Goal: Task Accomplishment & Management: Manage account settings

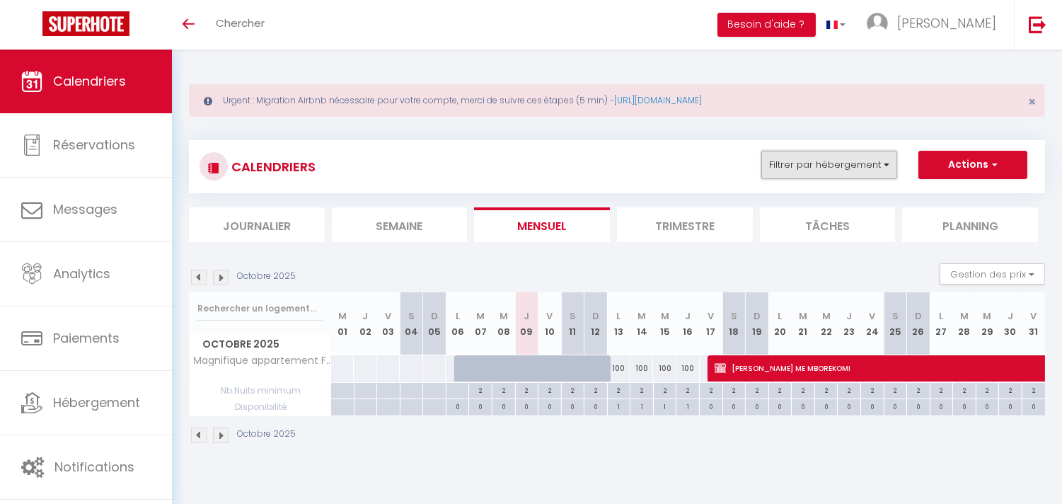
click at [890, 166] on button "Filtrer par hébergement" at bounding box center [830, 165] width 136 height 28
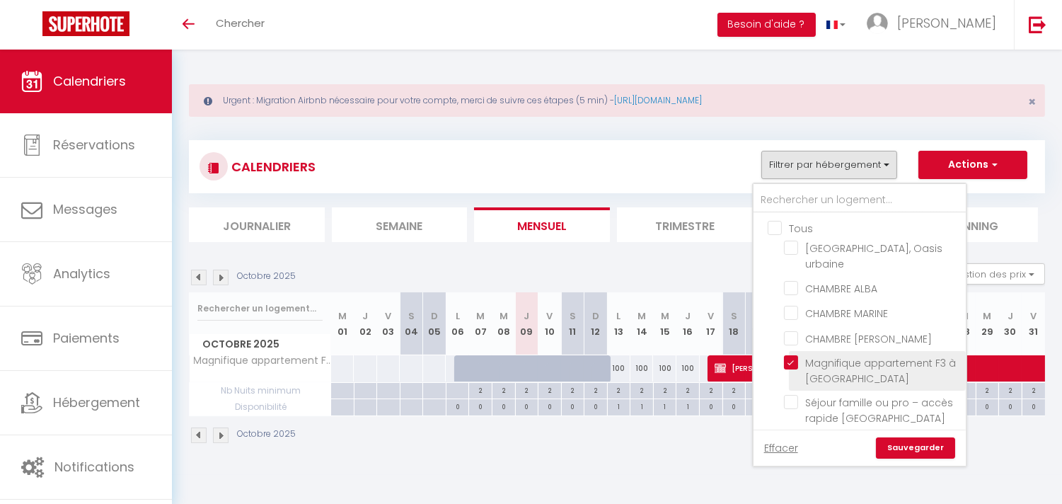
click at [794, 355] on input "Magnifique appartement F3 à [GEOGRAPHIC_DATA]" at bounding box center [872, 362] width 177 height 14
checkbox input "false"
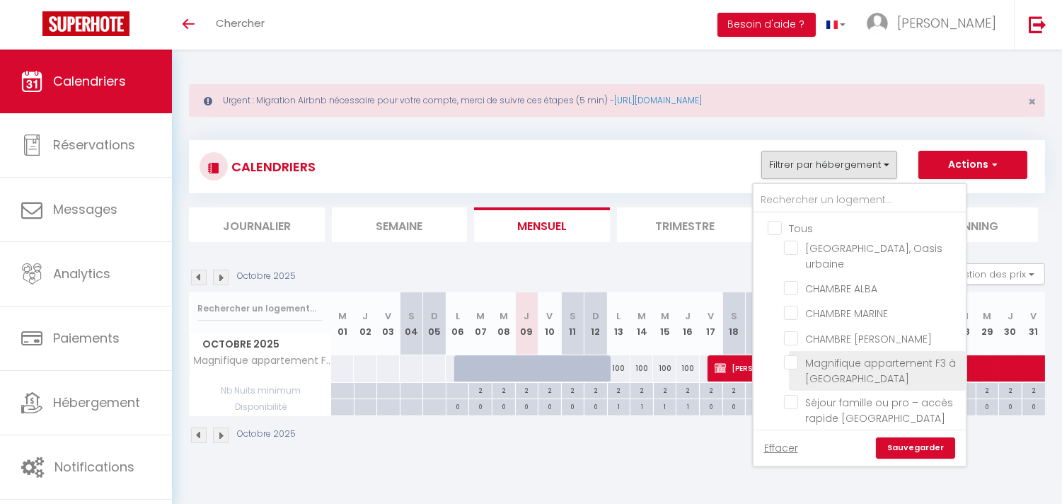
checkbox input "false"
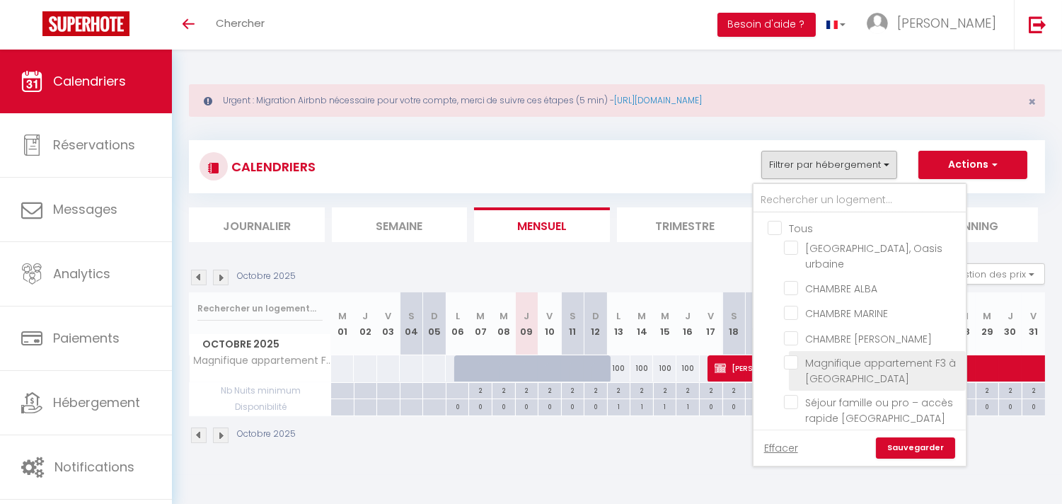
checkbox input "false"
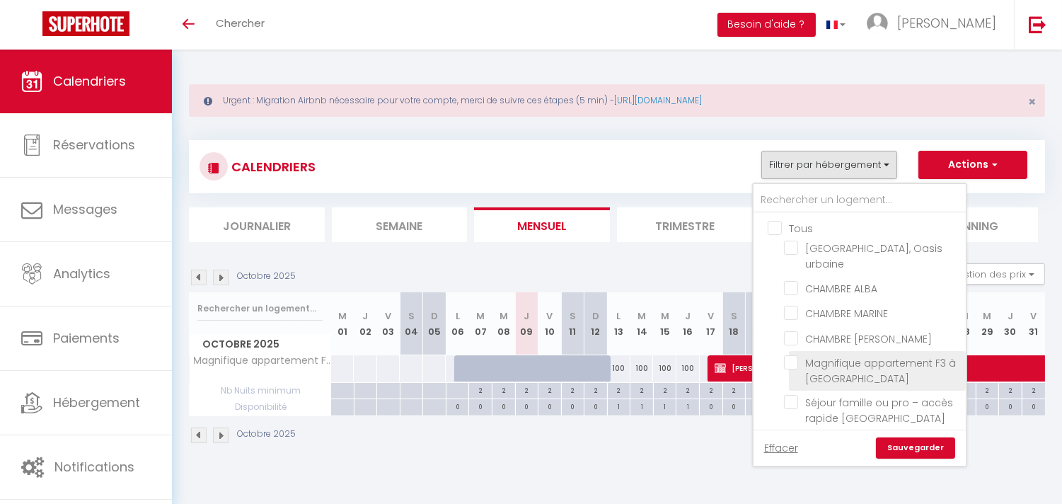
checkbox input "false"
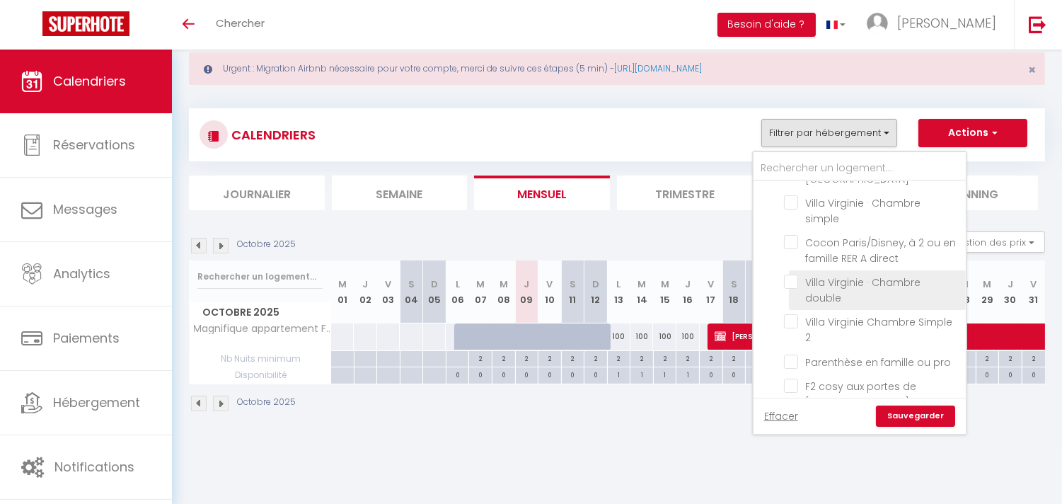
scroll to position [50, 0]
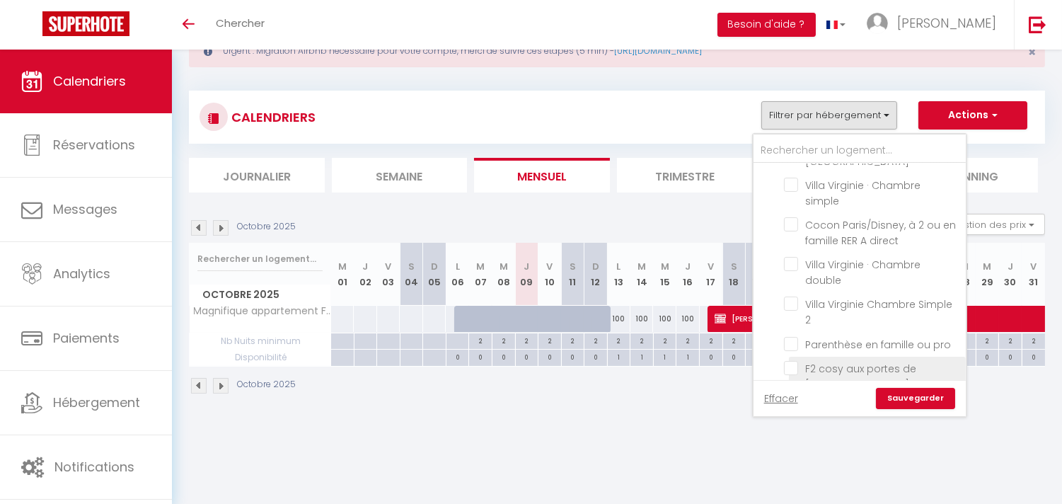
click at [800, 361] on input "F2 cosy aux portes de [GEOGRAPHIC_DATA]" at bounding box center [872, 368] width 177 height 14
checkbox input "true"
checkbox input "false"
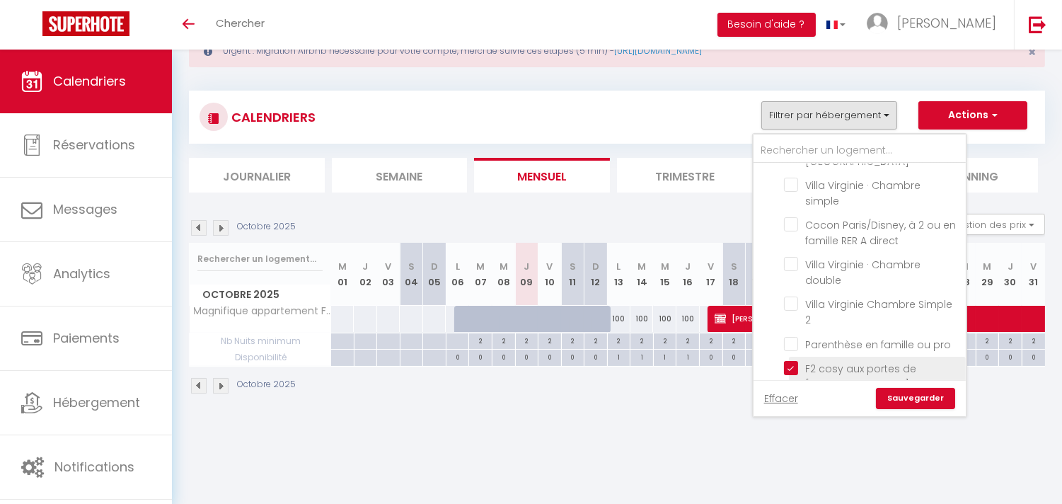
checkbox input "false"
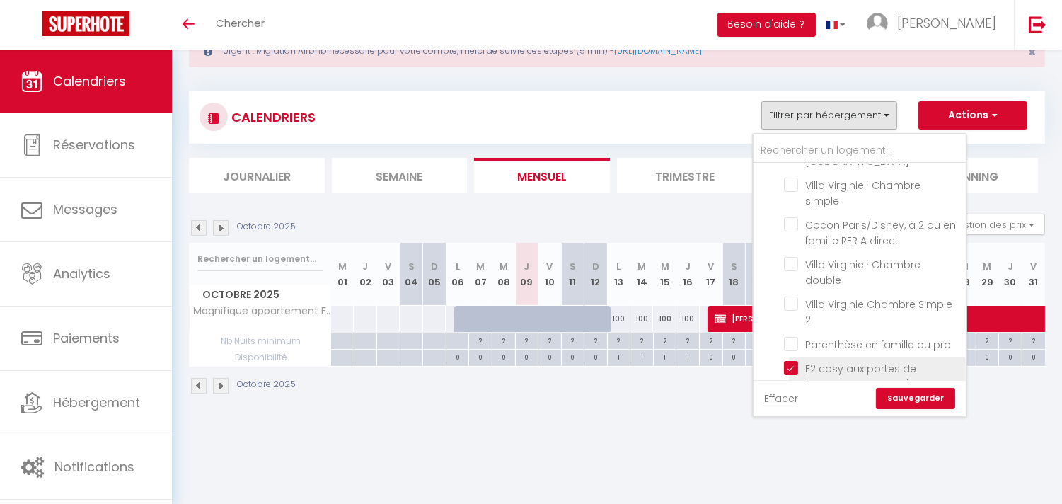
checkbox input "false"
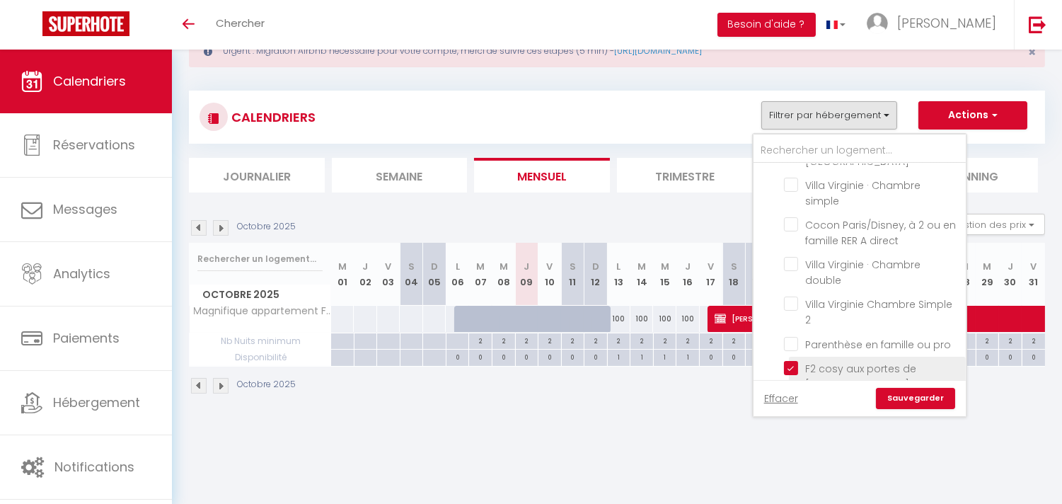
checkbox input "false"
click at [912, 398] on link "Sauvegarder" at bounding box center [915, 398] width 79 height 21
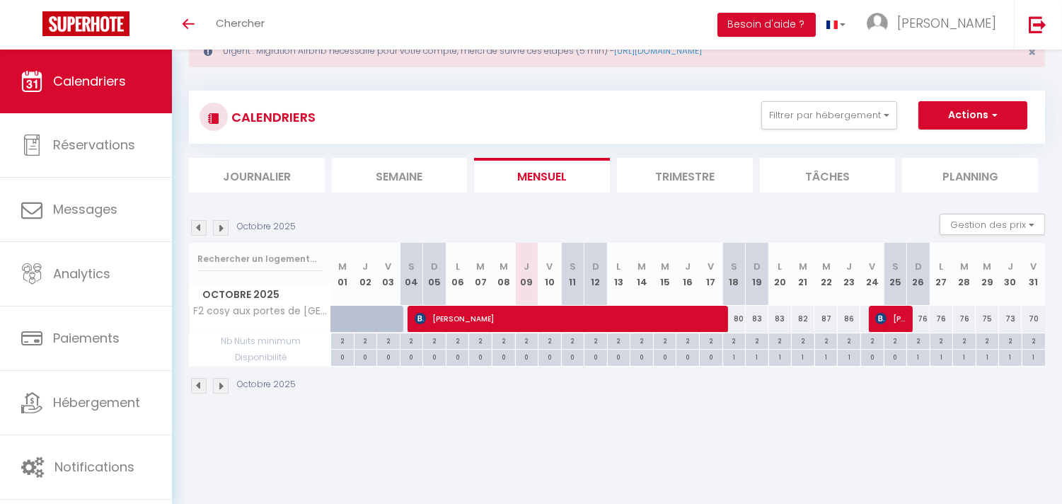
click at [219, 388] on img at bounding box center [221, 386] width 16 height 16
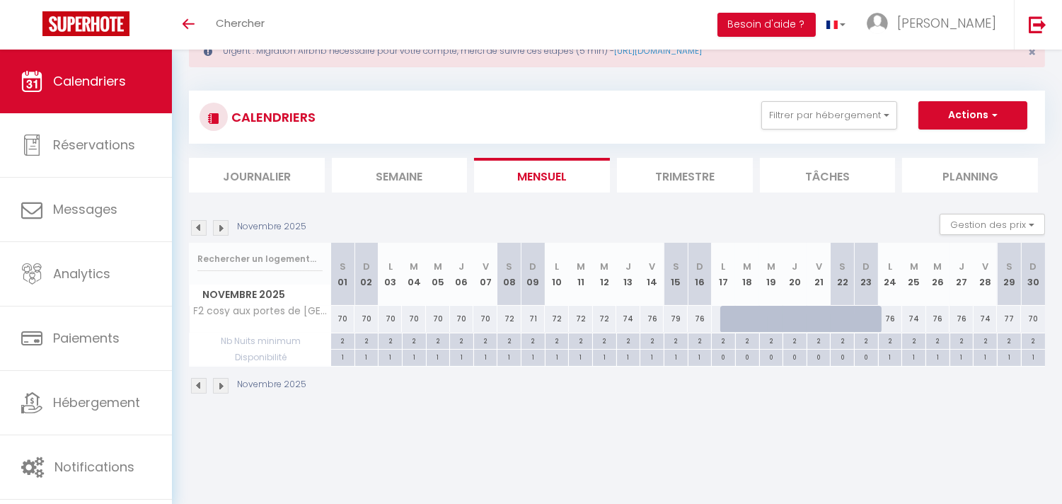
drag, startPoint x: 732, startPoint y: 317, endPoint x: 878, endPoint y: 315, distance: 145.8
click at [878, 315] on tr "F2 cosy aux portes de [GEOGRAPHIC_DATA] 70 70 70 70 70 70 70 72 71 72 72" at bounding box center [618, 319] width 856 height 28
click at [735, 319] on div "88" at bounding box center [747, 319] width 25 height 26
type input "88"
type input "[DATE]"
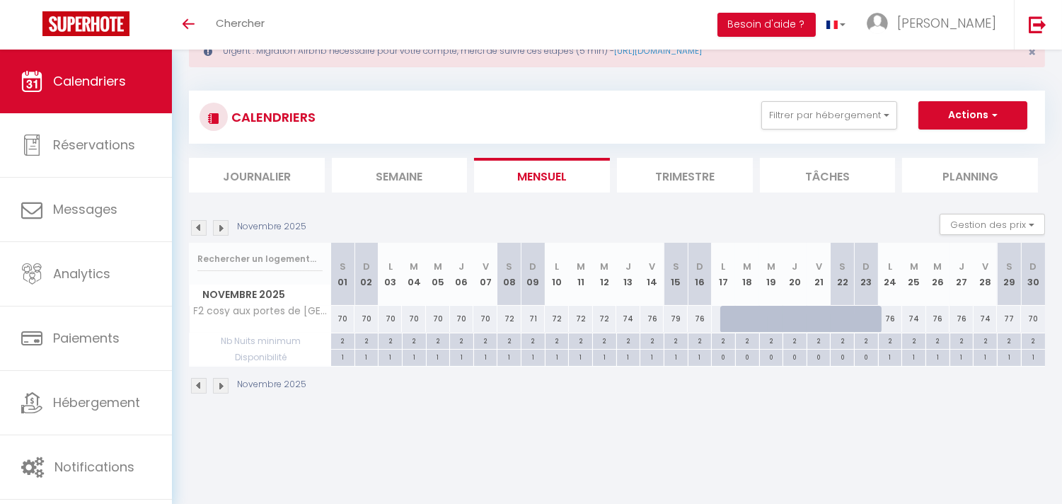
type input "Mer 19 Novembre 2025"
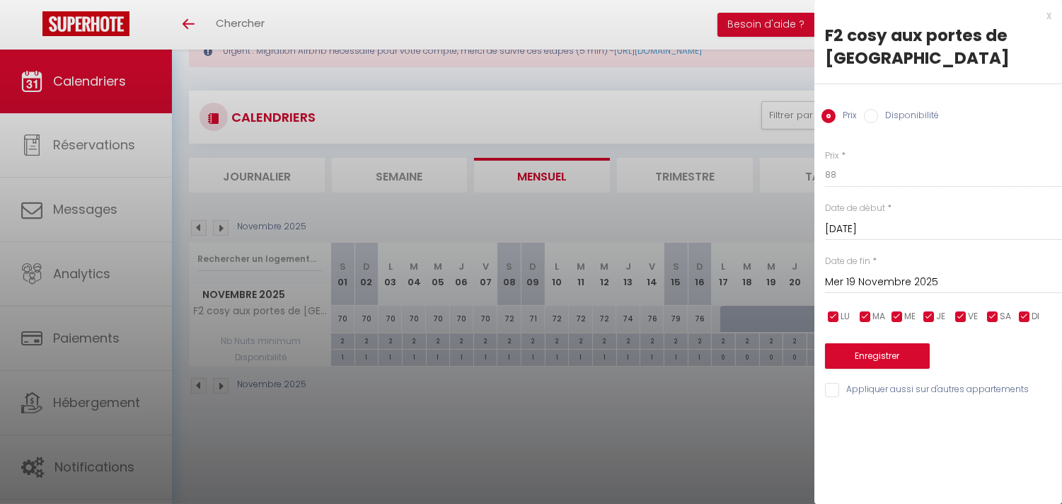
click at [878, 220] on input "[DATE]" at bounding box center [943, 229] width 237 height 18
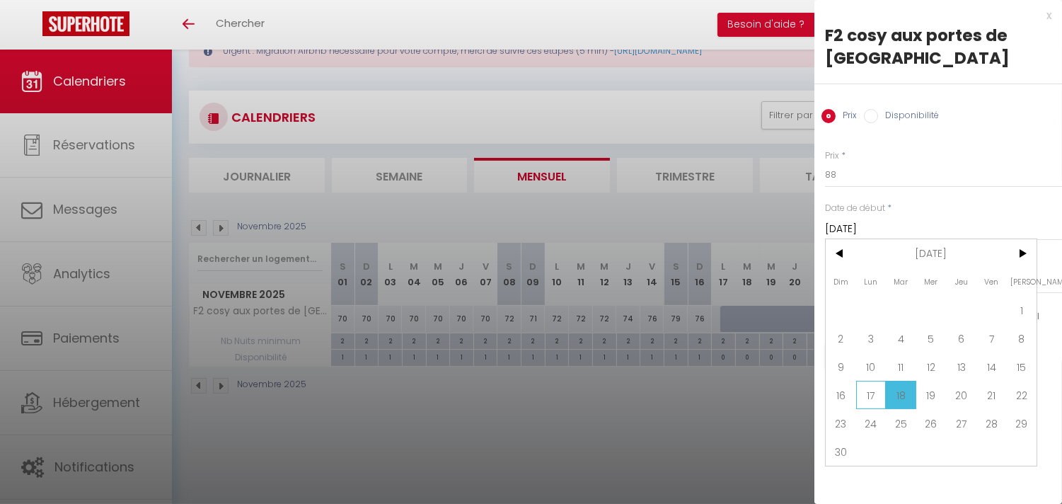
click at [868, 381] on span "17" at bounding box center [871, 395] width 30 height 28
type input "Lun 17 Novembre 2025"
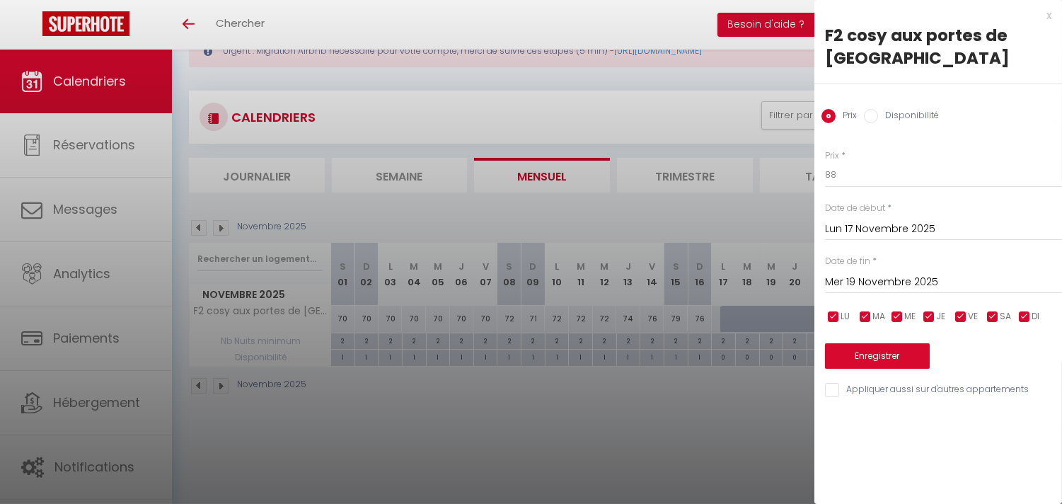
click at [886, 273] on input "Mer 19 Novembre 2025" at bounding box center [943, 282] width 237 height 18
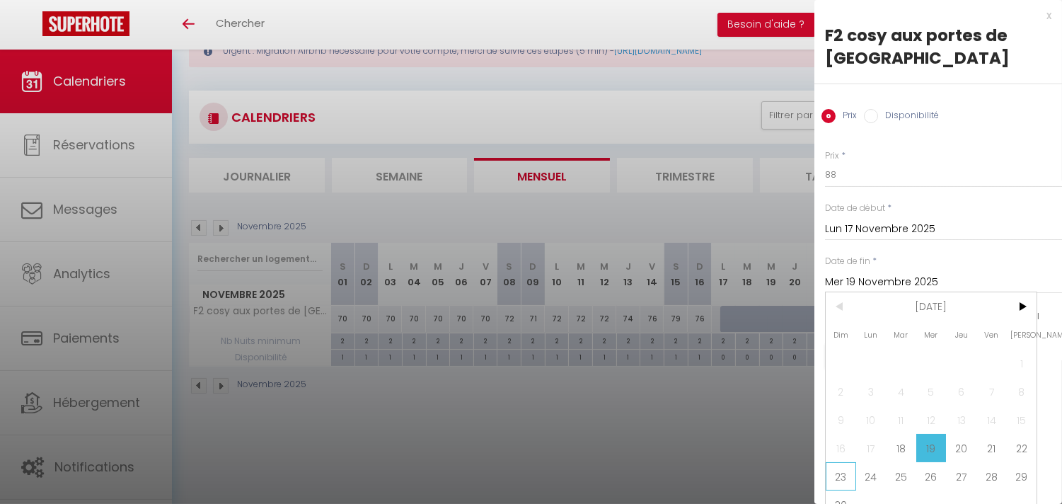
click at [839, 468] on span "23" at bounding box center [841, 476] width 30 height 28
type input "Dim 23 Novembre 2025"
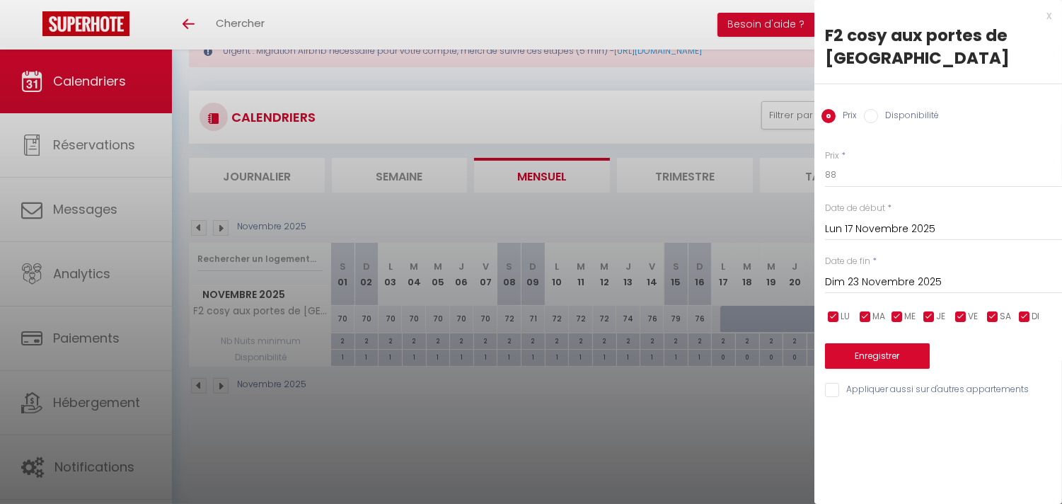
click at [882, 109] on label "Disponibilité" at bounding box center [908, 117] width 61 height 16
click at [878, 109] on input "Disponibilité" at bounding box center [871, 116] width 14 height 14
radio input "true"
radio input "false"
click at [876, 345] on button "Enregistrer" at bounding box center [877, 357] width 105 height 25
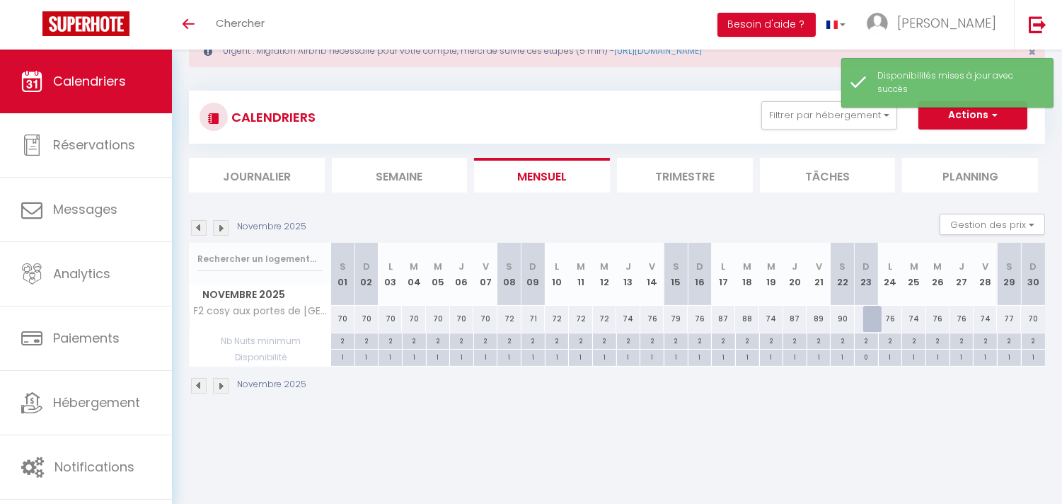
click at [875, 315] on div at bounding box center [876, 319] width 24 height 27
select select "1"
type input "Dim 23 Novembre 2025"
type input "Lun 24 Novembre 2025"
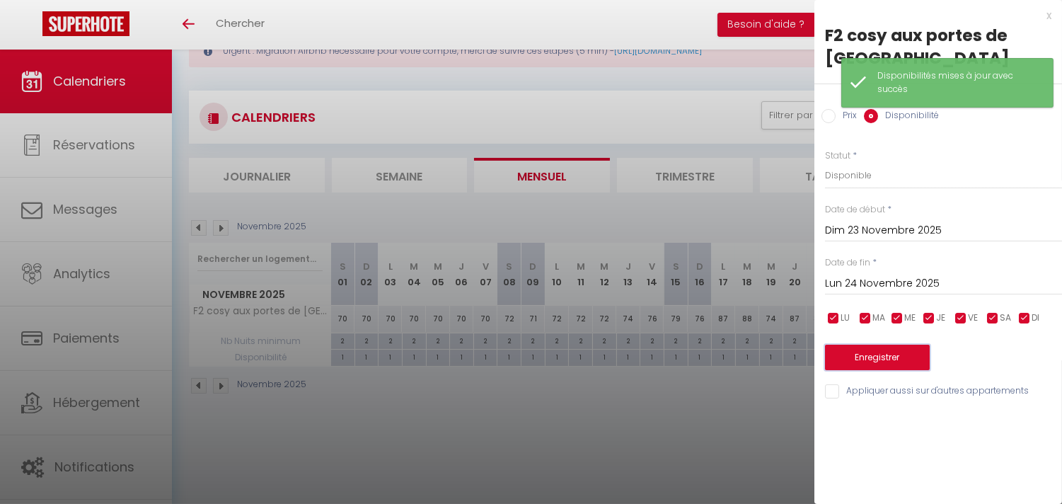
click at [864, 345] on button "Enregistrer" at bounding box center [877, 357] width 105 height 25
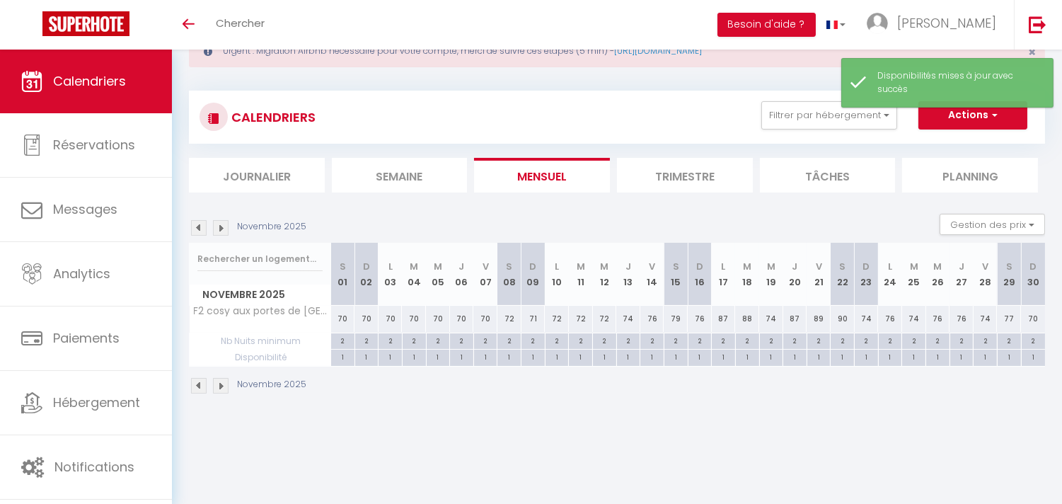
click at [217, 385] on img at bounding box center [221, 386] width 16 height 16
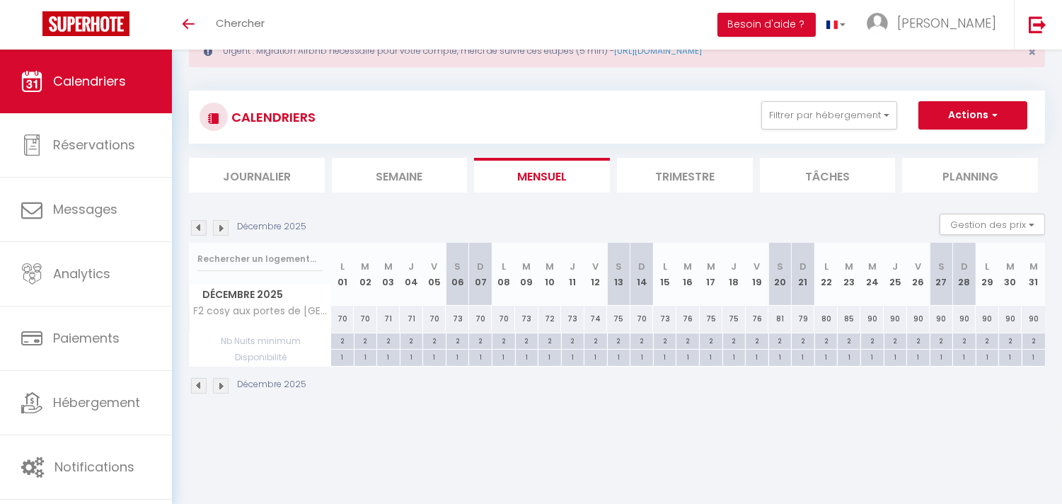
click at [364, 319] on div "70" at bounding box center [365, 319] width 23 height 26
select select "1"
type input "[DATE]"
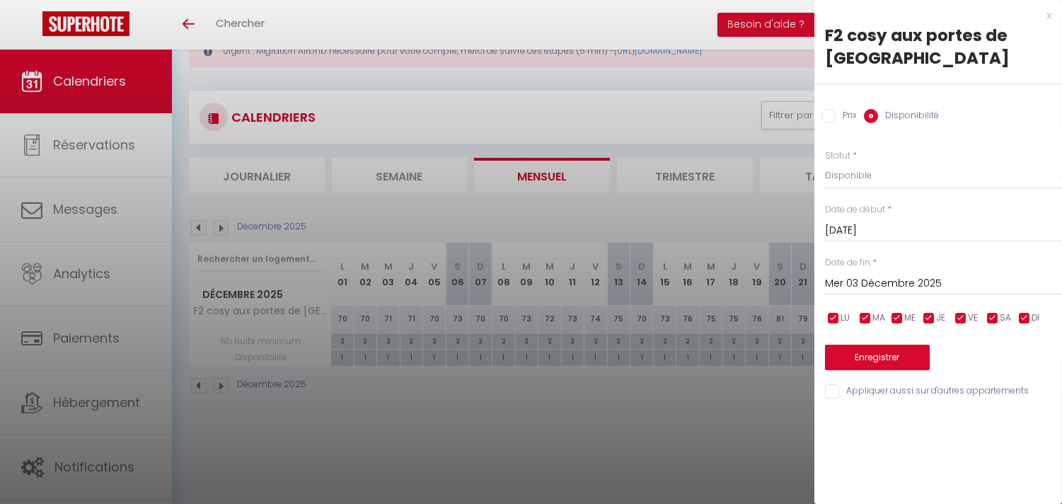
click at [845, 275] on input "Mer 03 Décembre 2025" at bounding box center [943, 284] width 237 height 18
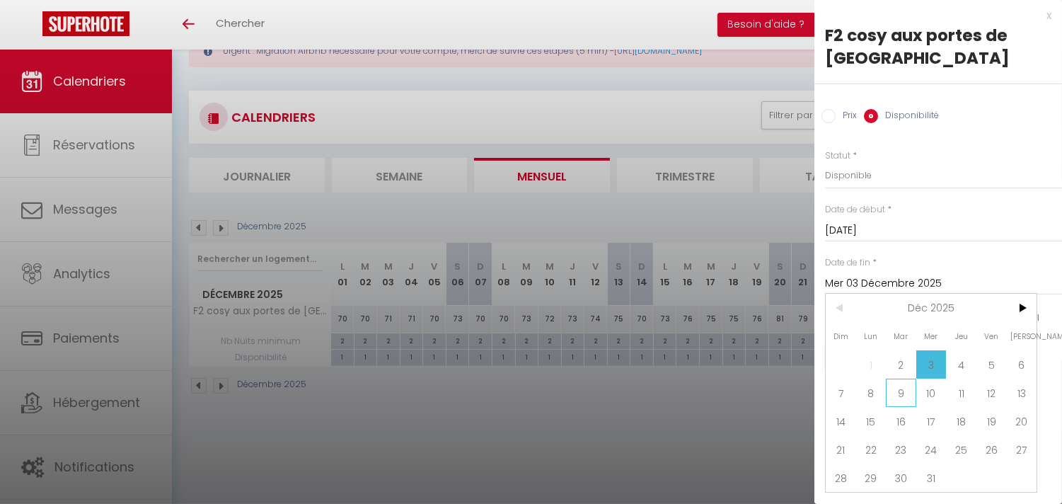
click at [904, 379] on span "9" at bounding box center [901, 393] width 30 height 28
type input "[DATE]"
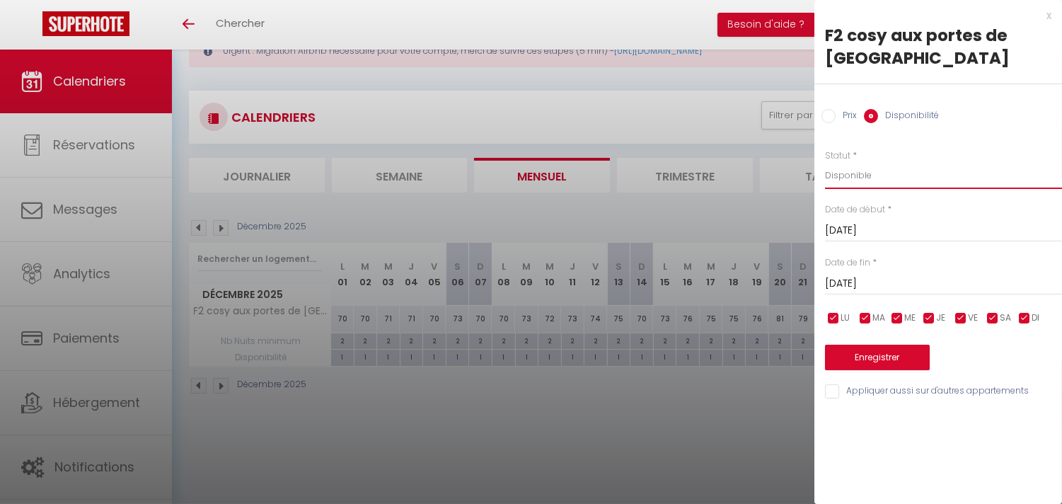
click at [867, 162] on select "Disponible Indisponible" at bounding box center [943, 175] width 237 height 27
select select "0"
click at [825, 162] on select "Disponible Indisponible" at bounding box center [943, 175] width 237 height 27
click at [859, 345] on button "Enregistrer" at bounding box center [877, 357] width 105 height 25
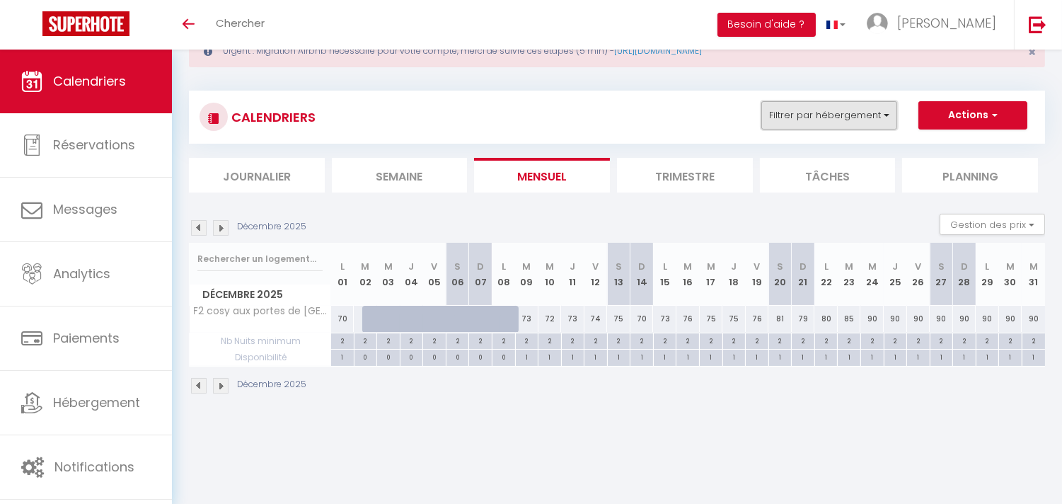
click at [882, 117] on button "Filtrer par hébergement" at bounding box center [830, 115] width 136 height 28
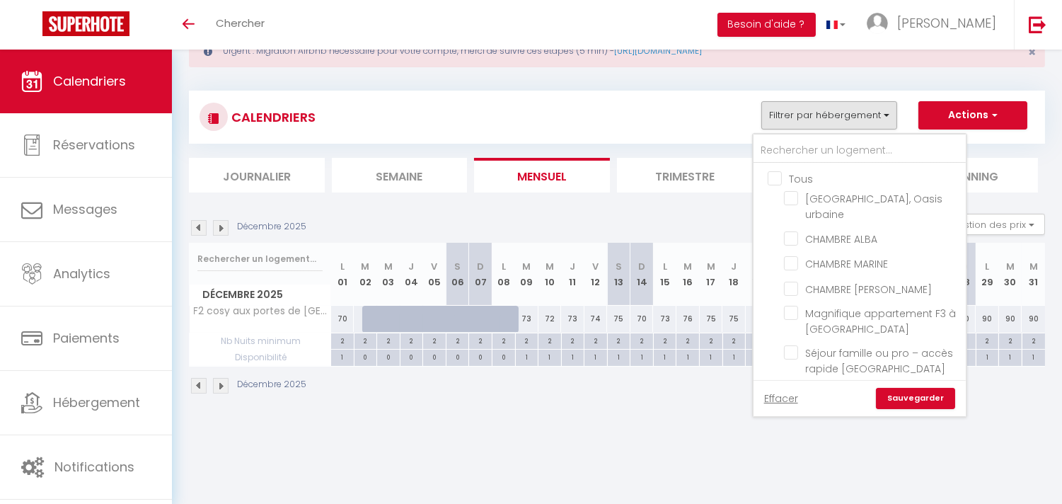
click at [784, 172] on input "Tous" at bounding box center [874, 178] width 212 height 14
checkbox input "true"
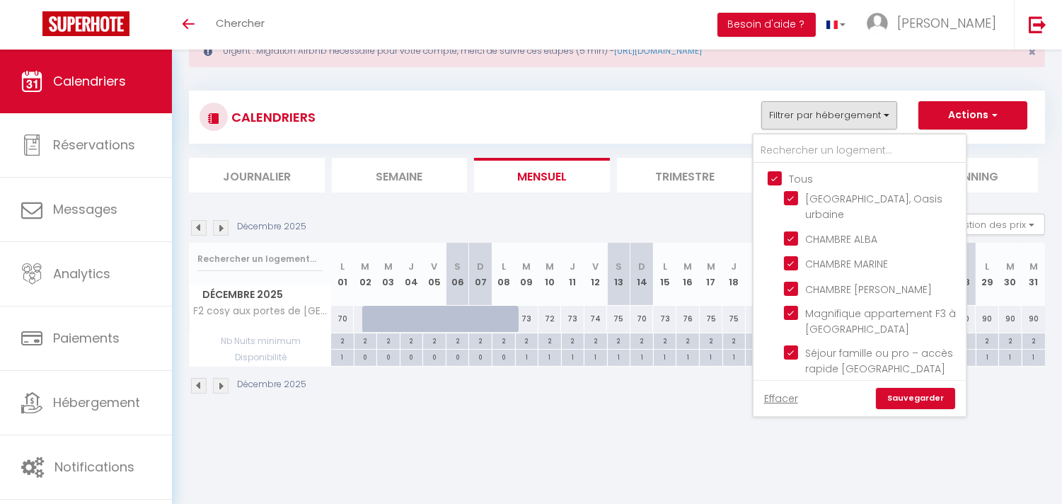
checkbox input "true"
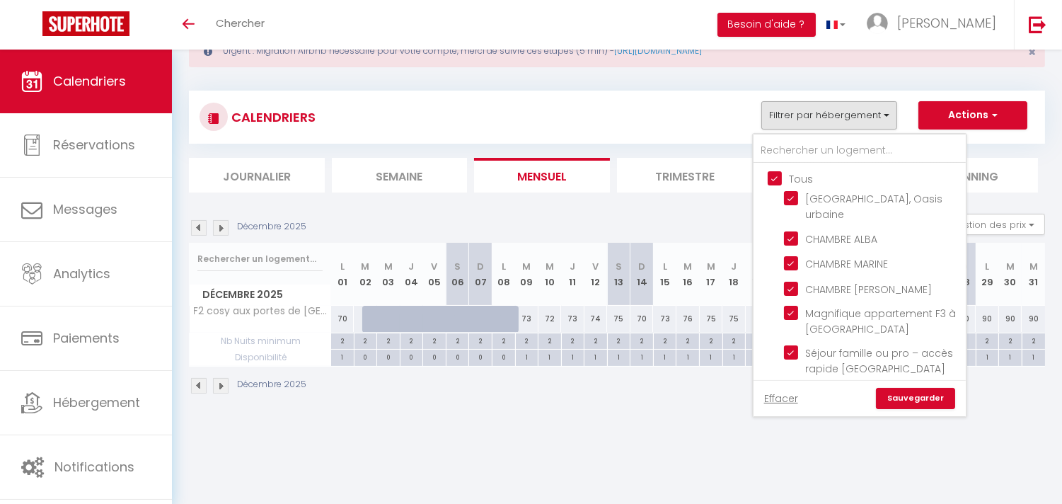
checkbox input "true"
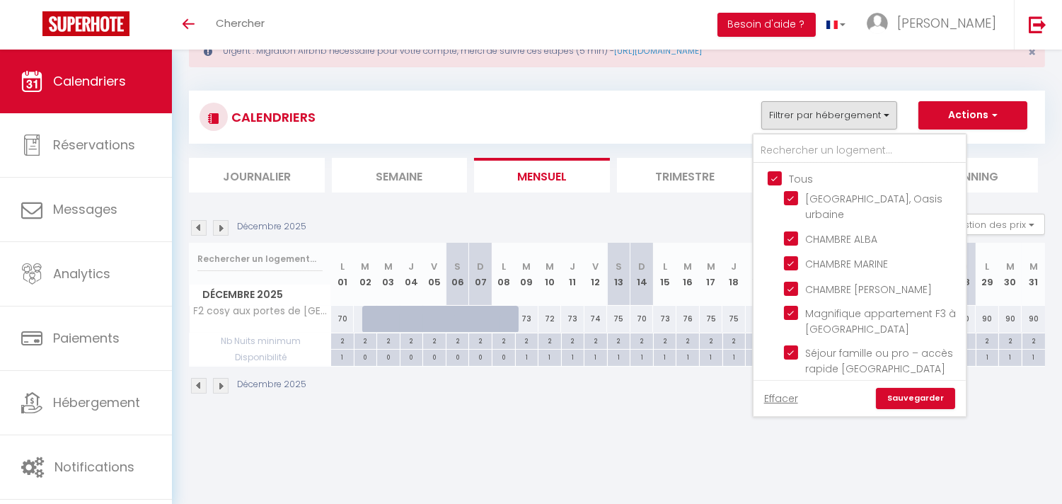
checkbox input "true"
click at [900, 394] on link "Sauvegarder" at bounding box center [915, 398] width 79 height 21
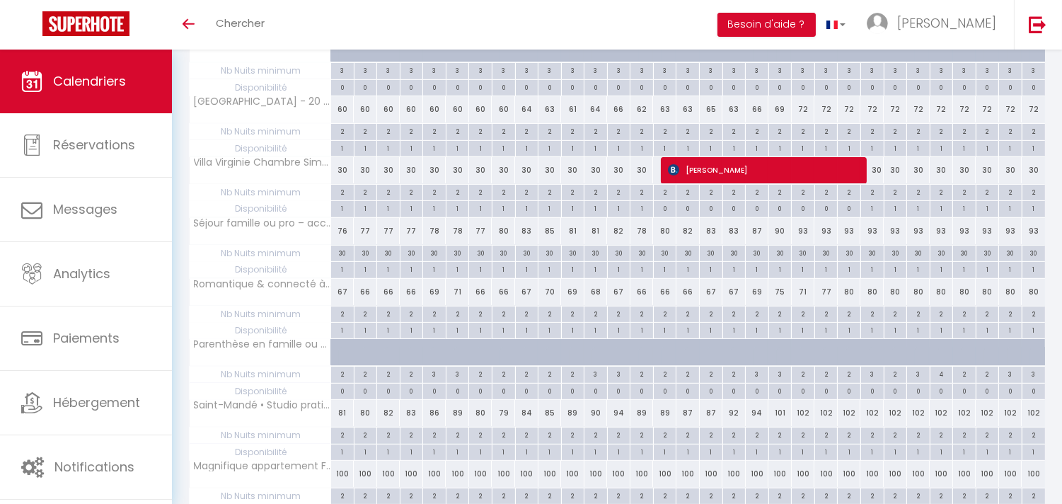
scroll to position [885, 0]
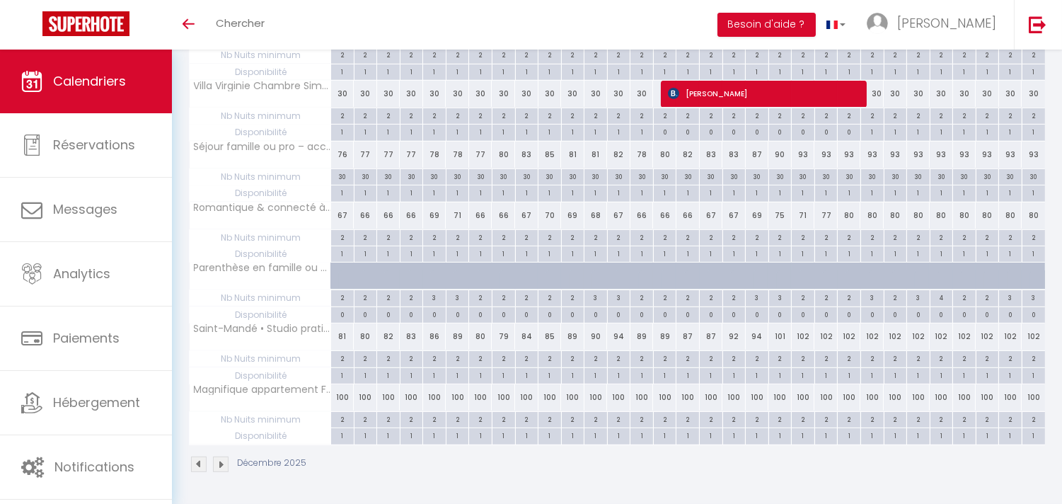
click at [193, 466] on img at bounding box center [199, 465] width 16 height 16
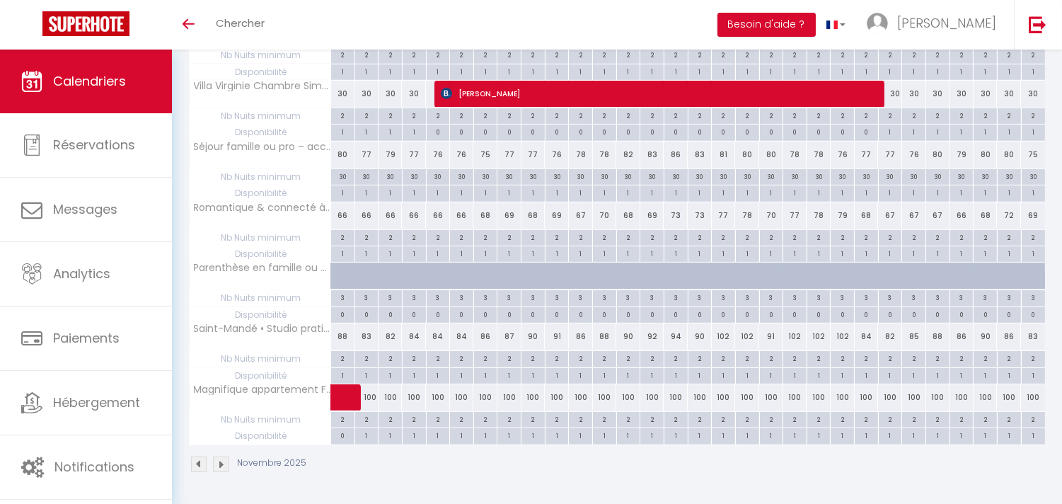
click at [196, 462] on img at bounding box center [199, 465] width 16 height 16
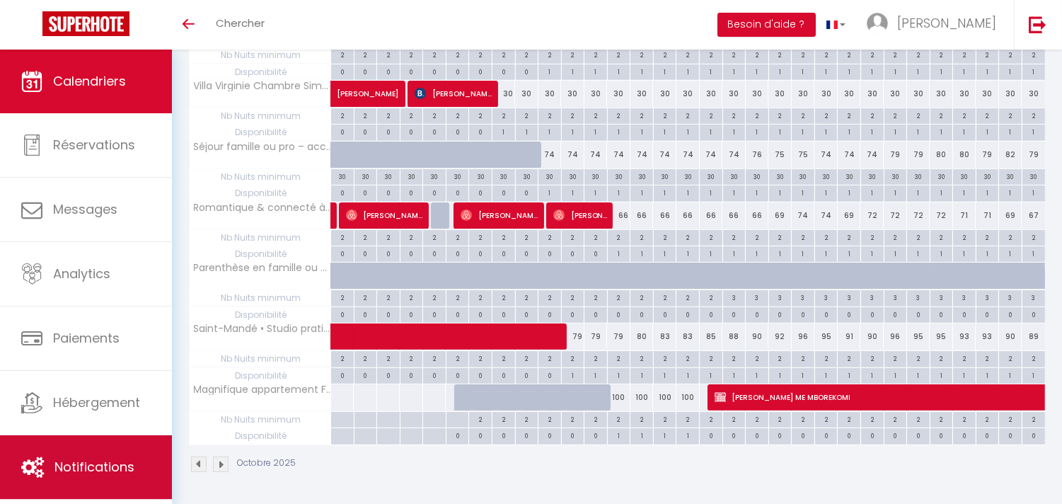
click at [85, 469] on span "Notifications" at bounding box center [95, 467] width 80 height 18
